Goal: Transaction & Acquisition: Book appointment/travel/reservation

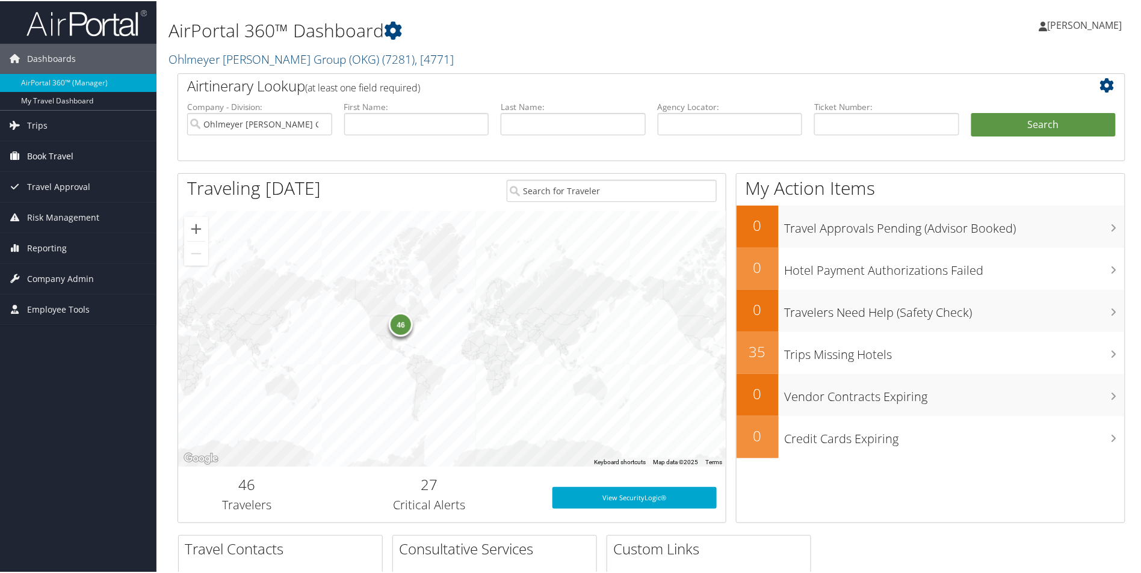
click at [48, 158] on span "Book Travel" at bounding box center [50, 155] width 46 height 30
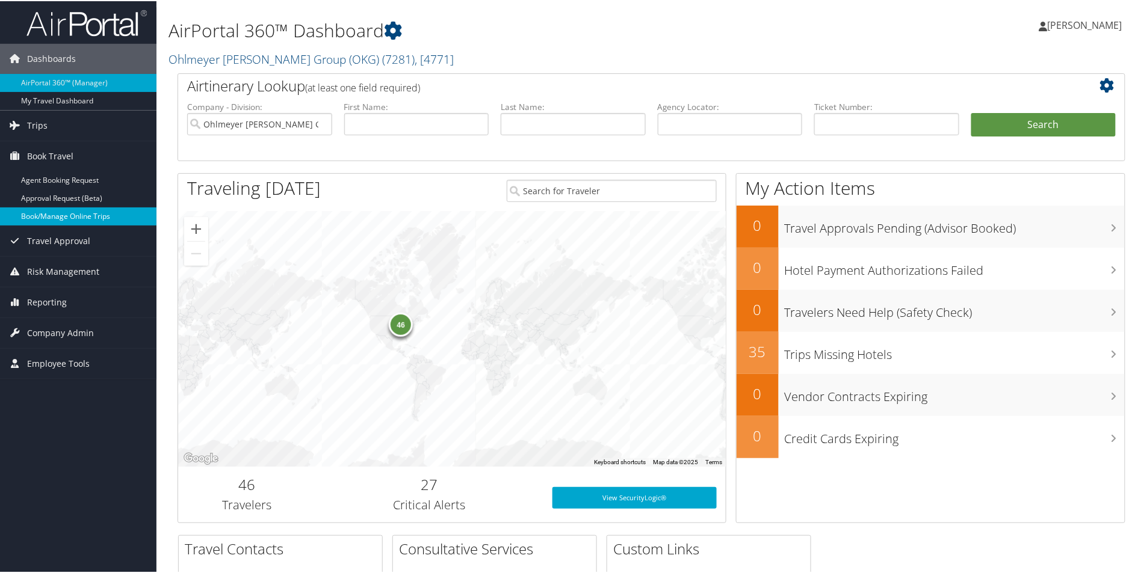
click at [46, 217] on link "Book/Manage Online Trips" at bounding box center [78, 215] width 156 height 18
